Goal: Task Accomplishment & Management: Complete application form

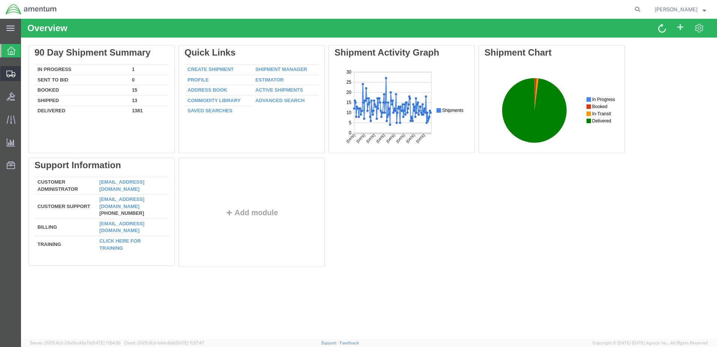
click at [0, 0] on span "Create Shipment" at bounding box center [0, 0] width 0 height 0
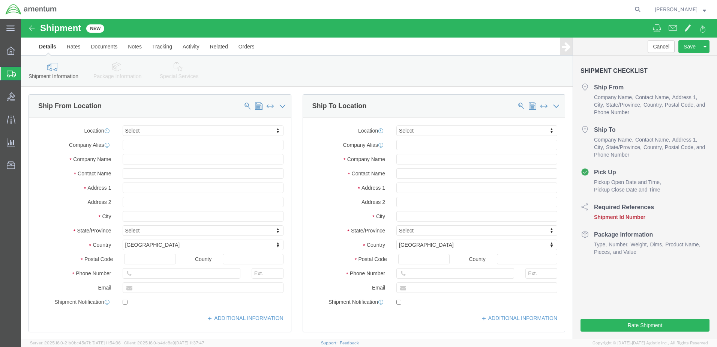
select select
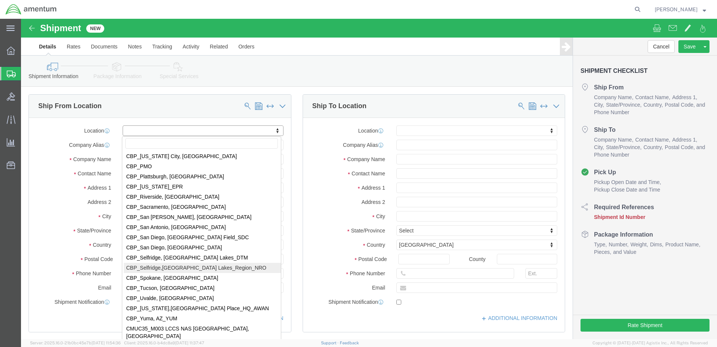
scroll to position [1613, 0]
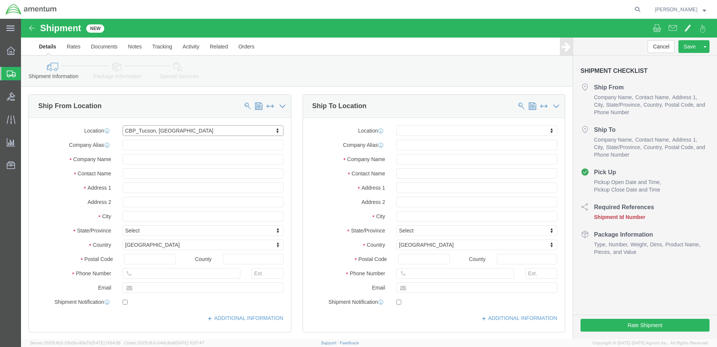
select select "49949"
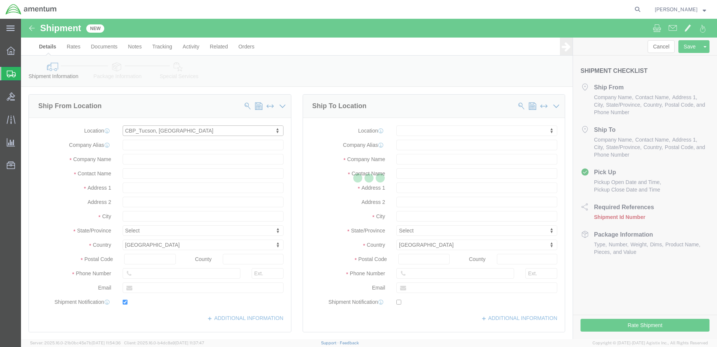
type input "3501 S Flightline Rd, Bldg 1244"
type input "DAVIS MONTHAN AFB"
type input "85707"
type input "520-584-2614"
type input "timothy.l.baca@cbp.dhs.gov"
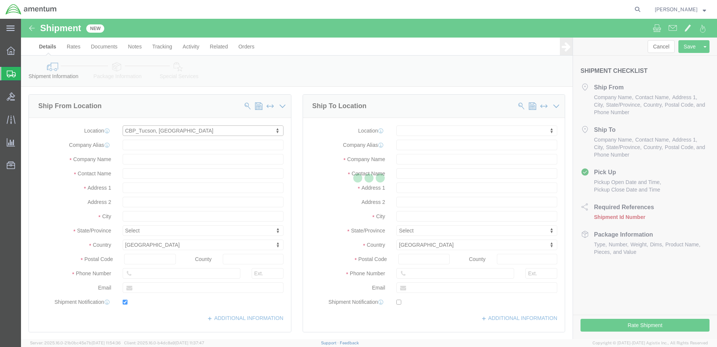
checkbox input "true"
type input "Amentum Services, Inc"
type input "Timothy Baca"
type input "DM AFB"
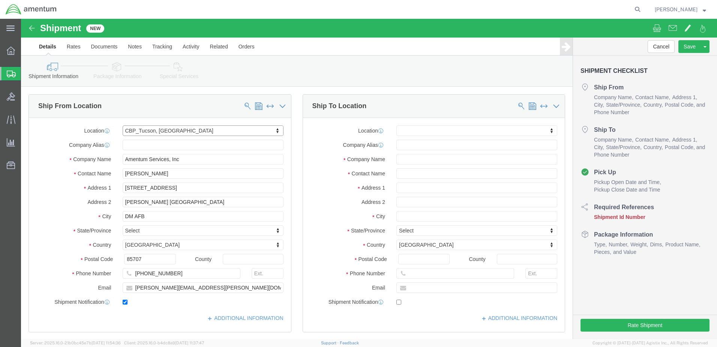
select select "AZ"
drag, startPoint x: 149, startPoint y: 155, endPoint x: 93, endPoint y: 156, distance: 55.5
click div "Contact Name Timothy Baca"
type input "[PERSON_NAME]"
drag, startPoint x: 179, startPoint y: 271, endPoint x: 96, endPoint y: 272, distance: 83.7
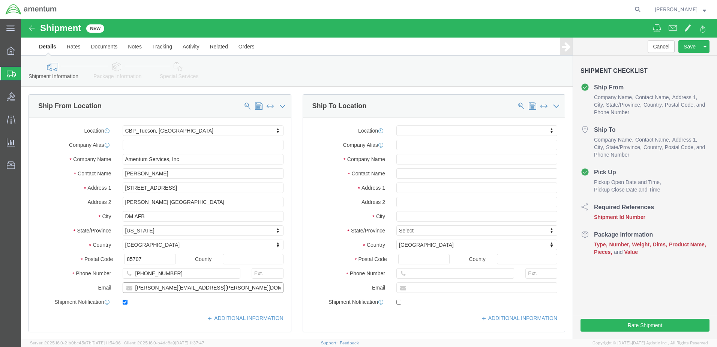
click div "timothy.l.baca@cbp.dhs.gov"
type input "Glady.e.worden@associates.cbp.dhs.gov"
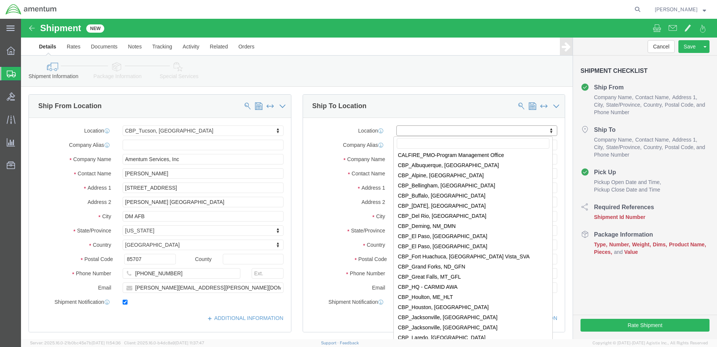
scroll to position [1425, 0]
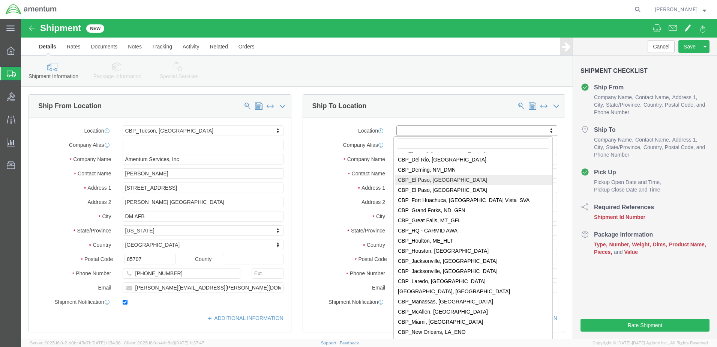
select select "49939"
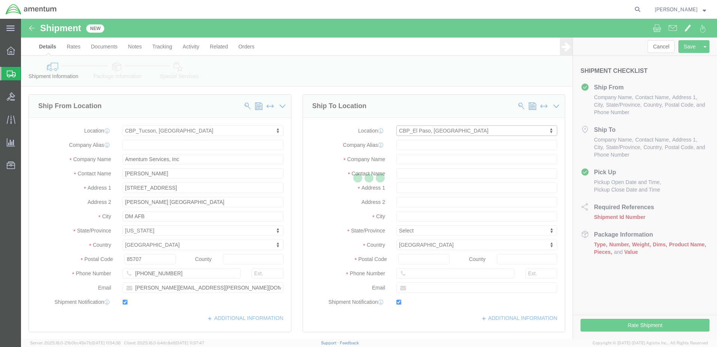
type input "6812 Northrop Rd"
type input "79925"
type input "915-782-2218"
type input "noel.j.arrieta@associates.cbp.dhs.gov"
checkbox input "true"
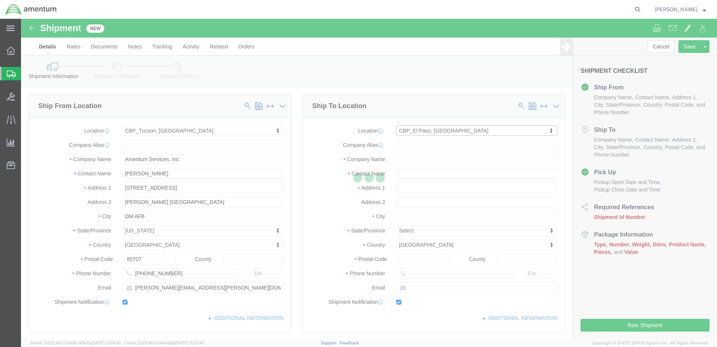
type input "Amentum Services, Inc"
type input "Noel Arrieta"
type input "El Paso"
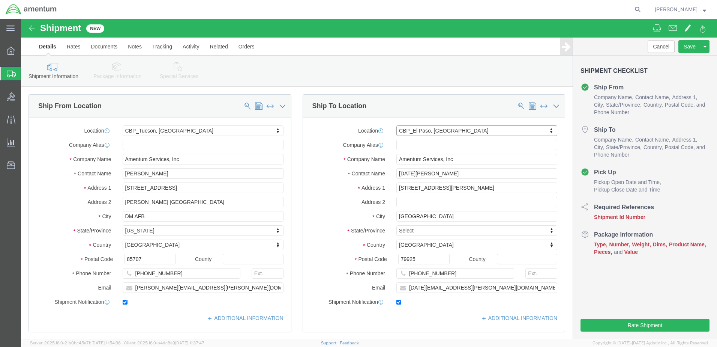
select select "TX"
drag, startPoint x: 421, startPoint y: 158, endPoint x: 366, endPoint y: 152, distance: 55.1
click div "Contact Name Noel Arrieta"
paste input "ADRIAN RODRIGUEZ"
type input "ADRIAN RODRIGUEZ"
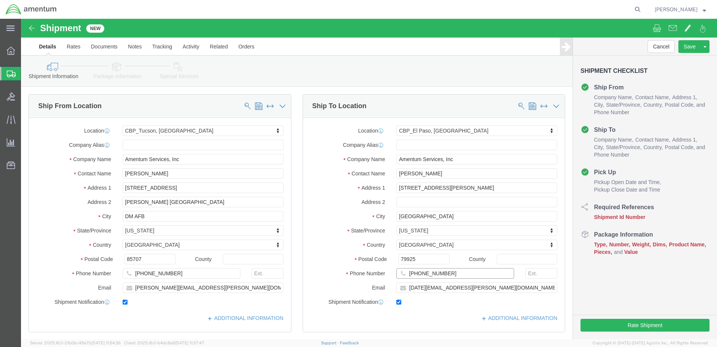
drag, startPoint x: 437, startPoint y: 257, endPoint x: 371, endPoint y: 251, distance: 65.5
click div "915-782-2218"
type input "915-775-7041"
drag, startPoint x: 457, startPoint y: 268, endPoint x: 386, endPoint y: 267, distance: 71.7
click input "noel.j.arrieta@associates.cbp.dhs.gov"
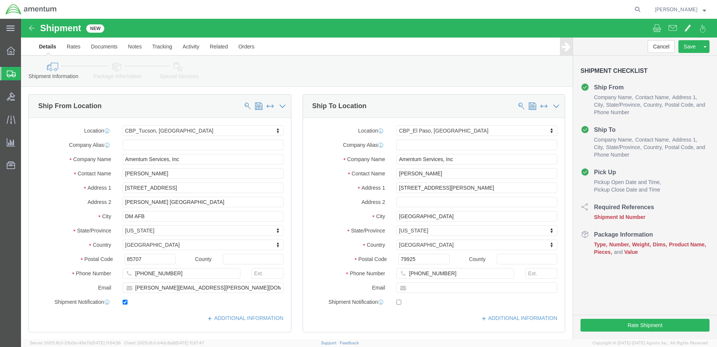
checkbox input "false"
paste input "adrian.rodriguezjr@associates.cbp.dhs.gov"
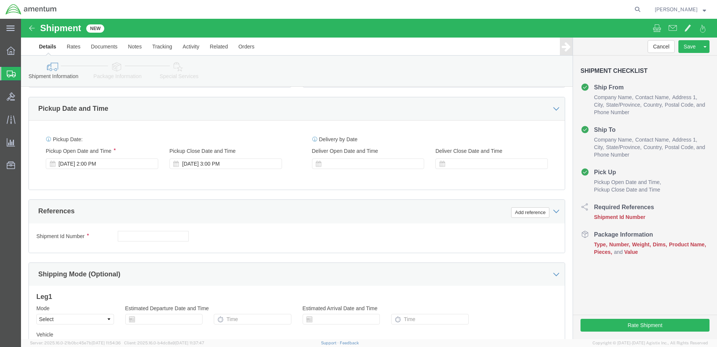
scroll to position [263, 0]
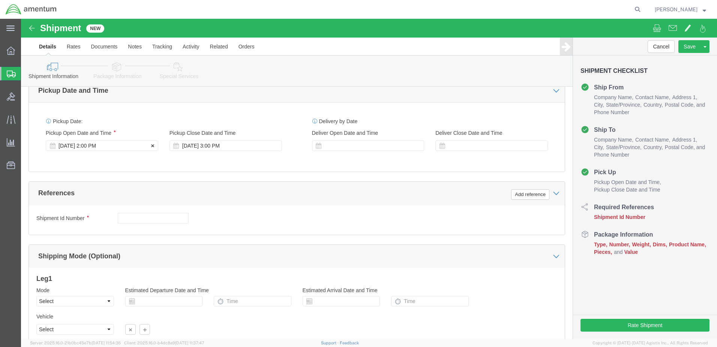
type input "adrian.rodriguezjr@associates.cbp.dhs.gov"
checkbox input "true"
click div "Aug 15 2025 2:00 PM"
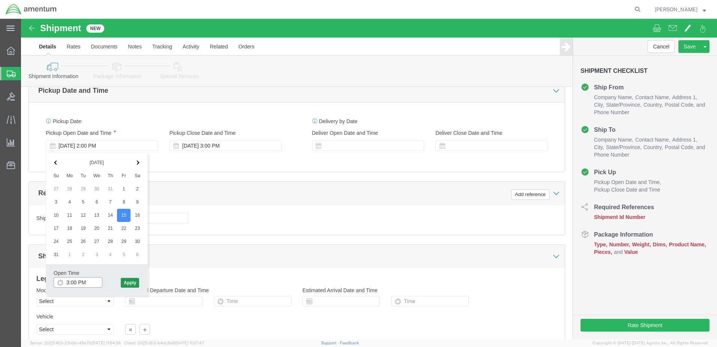
type input "3:00 PM"
click button "Apply"
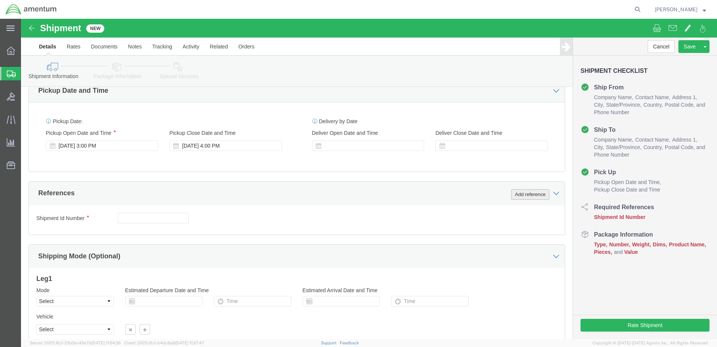
click button "Add reference"
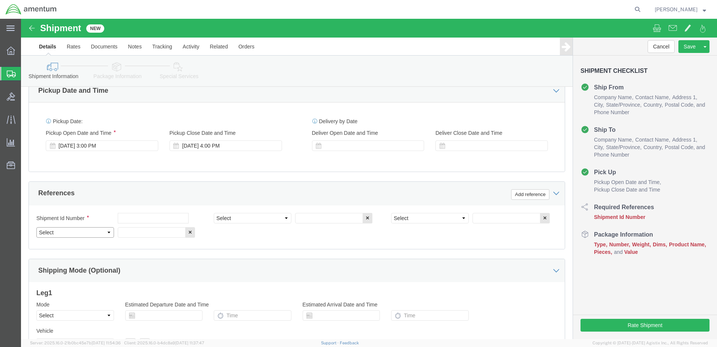
click select "Select Account Type Activity ID Airline Appointment Number ASN Batch Request # …"
click input "text"
type input "6118.03.03.2219.000.WTU.0000"
click input "text"
paste input ": Tool Loan Request - Dukane Seacom Model TS200"
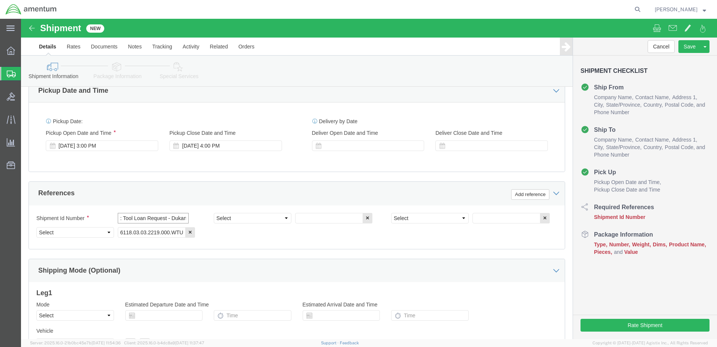
scroll to position [0, 59]
type input ": Tool Loan Request - Dukane Seacom Model TS200"
click select "Select Account Type Activity ID Airline Appointment Number ASN Batch Request # …"
select select "CUSTREF"
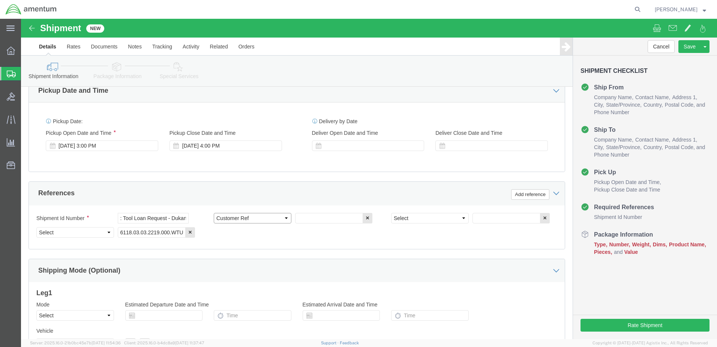
click select "Select Account Type Activity ID Airline Appointment Number ASN Batch Request # …"
paste input ": Tool Loan Request - Dukane Seacom Model TS200"
type input ": Tool Loan Request - Dukane Seacom Model TS200"
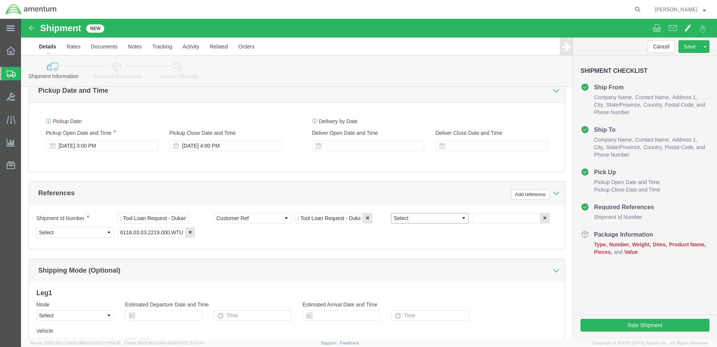
click select "Select Account Type Activity ID Airline Appointment Number ASN Batch Request # …"
select select "DEPT"
click select "Select Account Type Activity ID Airline Appointment Number ASN Batch Request # …"
click input "text"
type input "CBP"
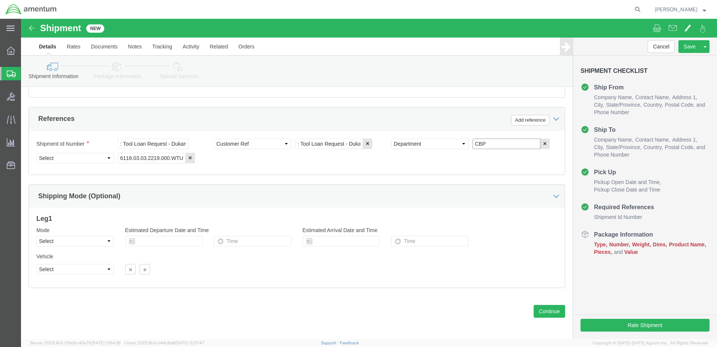
scroll to position [338, 0]
click button "Continue"
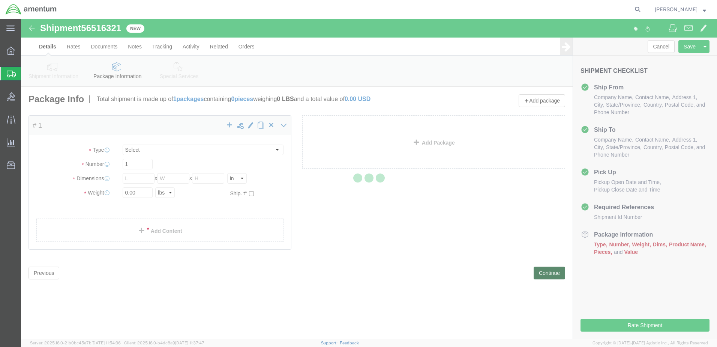
select select "CBOX"
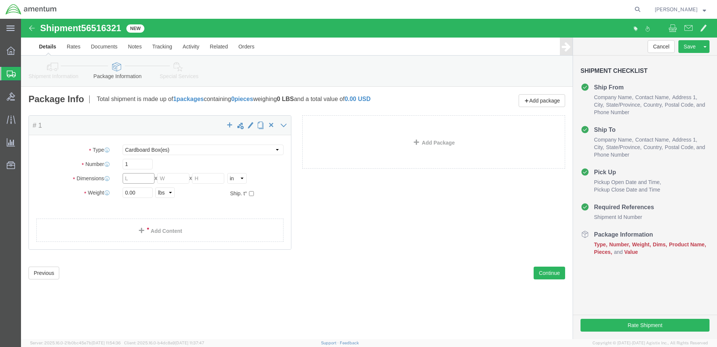
click input "text"
type input "14"
click input "text"
type input "12"
type input "6"
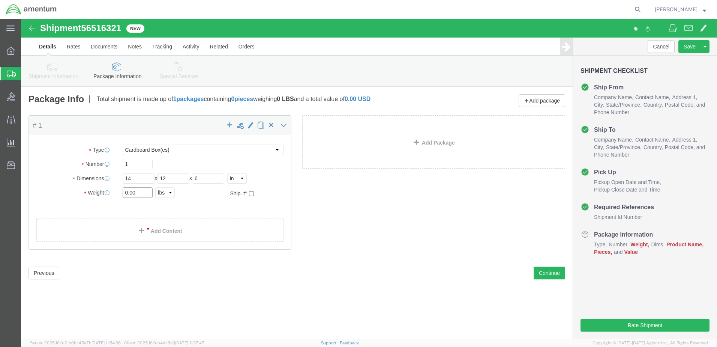
click input "0.00"
type input "0"
type input "3.5"
click link "Add Content"
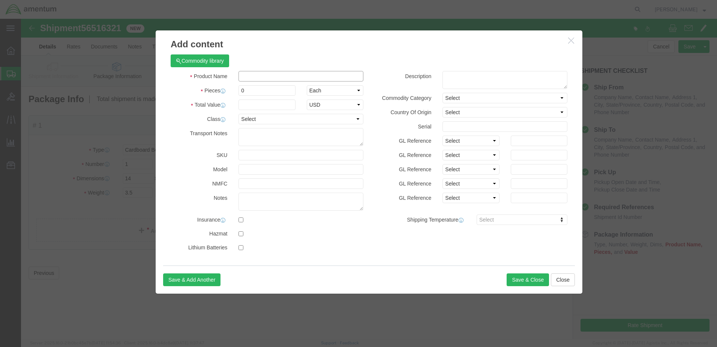
click input "text"
type input "ACFT TOOL LOAN"
select select "US"
drag, startPoint x: 225, startPoint y: 71, endPoint x: 212, endPoint y: 73, distance: 12.6
click div "0"
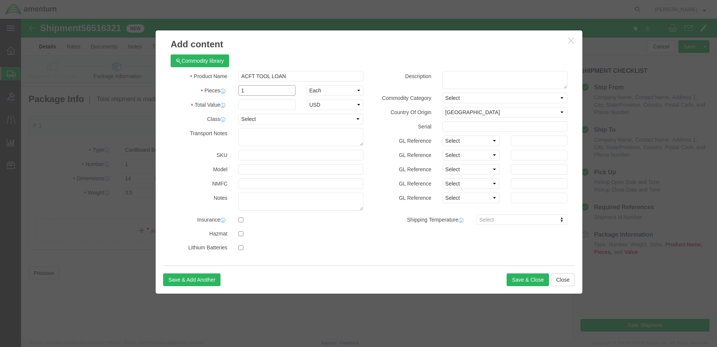
type input "1"
click input "text"
type input "3358.00"
click select "Select 50 55 60 65 70 85 92.5 100 125 175 250 300 400"
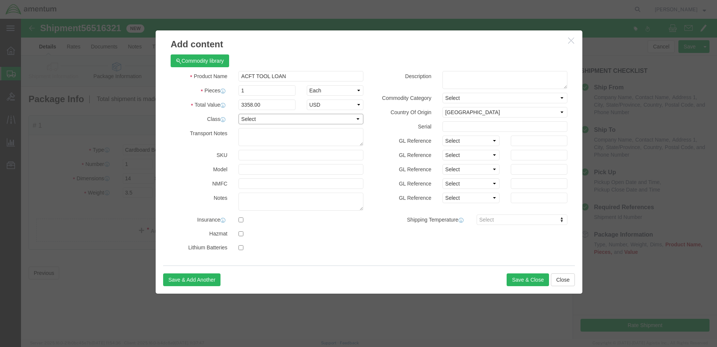
select select "175"
click select "Select 50 55 60 65 70 85 92.5 100 125 175 250 300 400"
paste textarea ": Tool Loan Request - Dukane Seacom Model TS200"
type textarea ": Tool Loan Request - Dukane Seacom Model TS200"
click button "Save & Close"
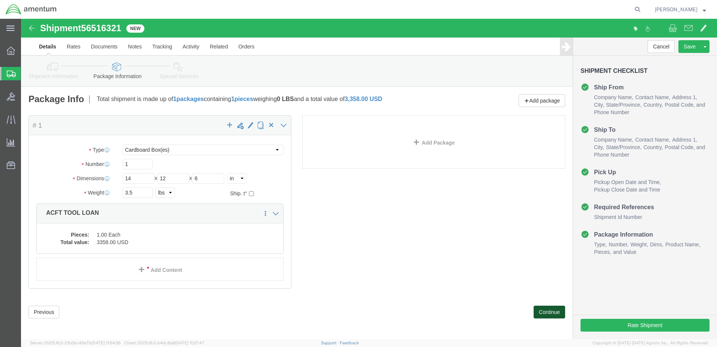
click button "Continue"
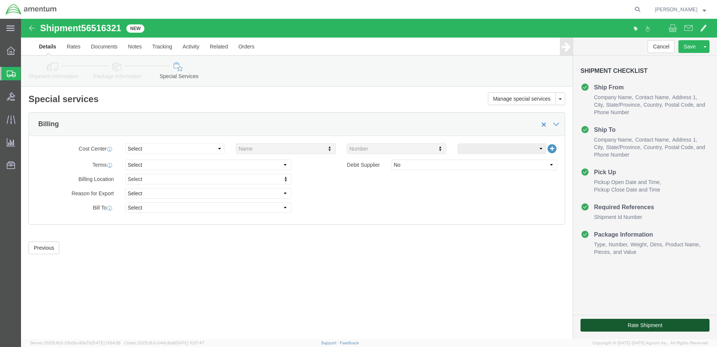
click button "Rate Shipment"
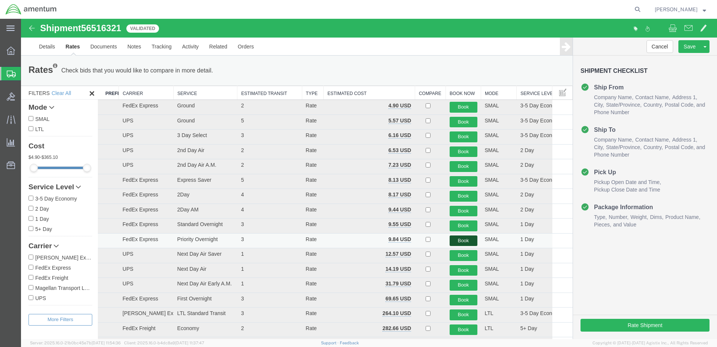
click at [456, 239] on button "Book" at bounding box center [464, 240] width 28 height 11
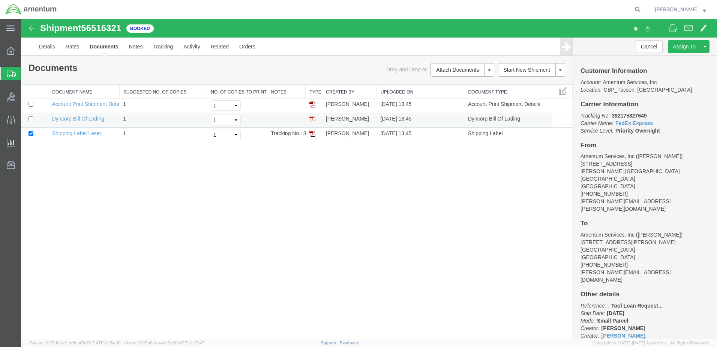
click at [312, 120] on img at bounding box center [312, 119] width 6 height 6
click at [312, 134] on img at bounding box center [312, 134] width 6 height 6
click at [676, 9] on span "[PERSON_NAME]" at bounding box center [676, 9] width 43 height 8
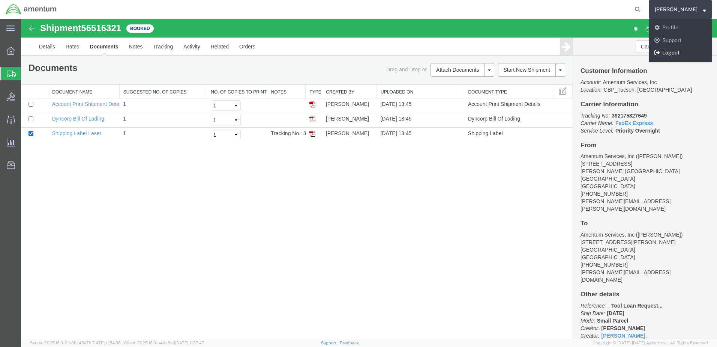
click at [674, 53] on link "Logout" at bounding box center [680, 53] width 63 height 13
